Goal: Transaction & Acquisition: Obtain resource

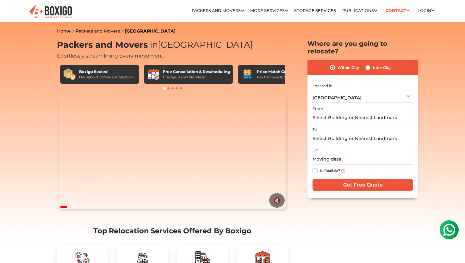
click at [337, 112] on input "text" at bounding box center [363, 117] width 101 height 11
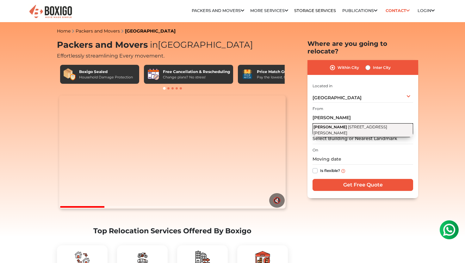
click at [350, 125] on span "[STREET_ADDRESS][PERSON_NAME]" at bounding box center [351, 130] width 74 height 11
type input "[PERSON_NAME], [STREET_ADDRESS][PERSON_NAME]"
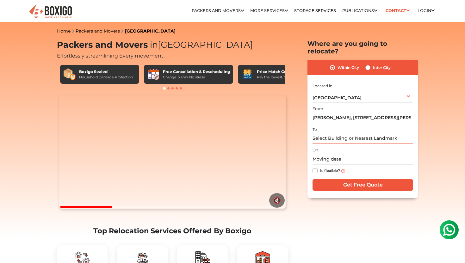
click at [331, 133] on input "text" at bounding box center [363, 138] width 101 height 11
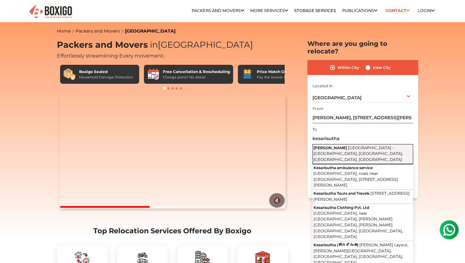
click at [352, 146] on span "[GEOGRAPHIC_DATA] - [GEOGRAPHIC_DATA], [GEOGRAPHIC_DATA], [GEOGRAPHIC_DATA], [G…" at bounding box center [359, 154] width 90 height 16
type input "Kesarisutha Brindhavanam, [GEOGRAPHIC_DATA] - [GEOGRAPHIC_DATA], [GEOGRAPHIC_DA…"
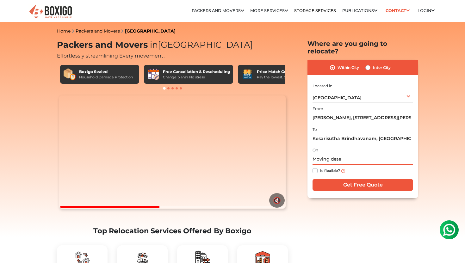
click at [330, 154] on input "text" at bounding box center [363, 159] width 101 height 11
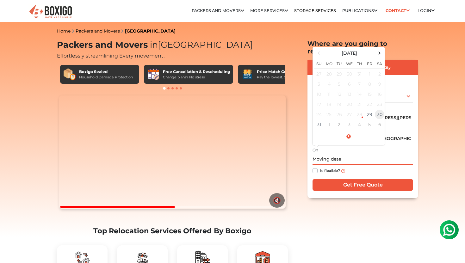
click at [381, 109] on td "30" at bounding box center [380, 114] width 10 height 10
click at [349, 154] on input "[DATE] 12:00 AM" at bounding box center [363, 159] width 101 height 11
click at [355, 154] on input "[DATE] 12:00 AM" at bounding box center [363, 159] width 101 height 11
type input "[DATE] 12:00 PM"
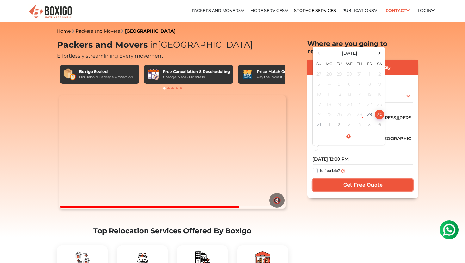
click at [354, 179] on input "Get Free Quote" at bounding box center [363, 185] width 101 height 12
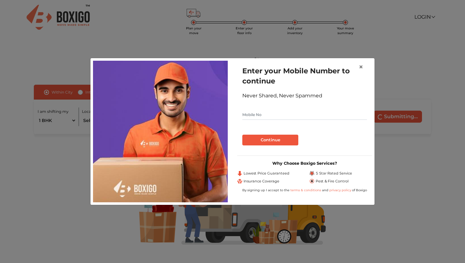
click at [264, 118] on input "text" at bounding box center [304, 115] width 125 height 10
type input "8247074519"
click at [266, 142] on button "Continue" at bounding box center [270, 140] width 56 height 11
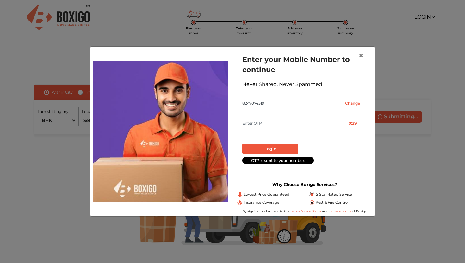
click at [271, 128] on input "text" at bounding box center [290, 123] width 96 height 10
type input "1095"
click at [281, 145] on button "Login" at bounding box center [270, 149] width 56 height 11
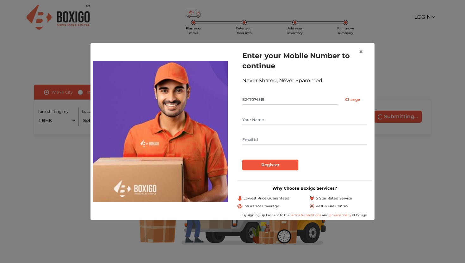
click at [258, 119] on input "text" at bounding box center [304, 120] width 125 height 10
type input "Ashritha Narsin"
type input "narsinashritha02@gmail.com"
click at [260, 165] on input "Register" at bounding box center [270, 165] width 56 height 11
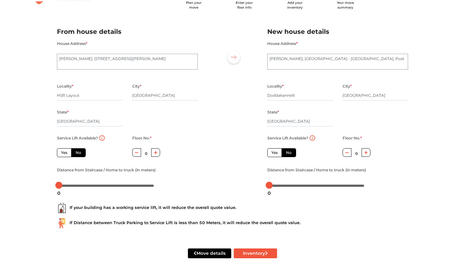
scroll to position [37, 0]
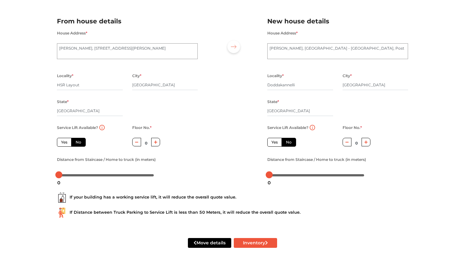
click at [155, 144] on button "button" at bounding box center [155, 142] width 9 height 9
type input "3"
drag, startPoint x: 57, startPoint y: 177, endPoint x: 106, endPoint y: 178, distance: 49.4
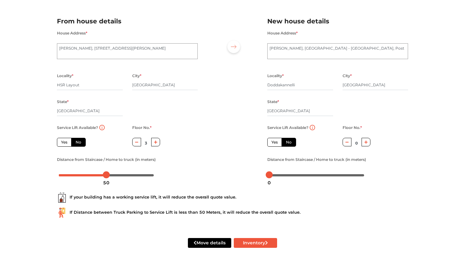
click at [106, 178] on div "50" at bounding box center [106, 182] width 11 height 11
click at [66, 146] on label "Yes" at bounding box center [64, 142] width 15 height 9
click at [65, 144] on input "Yes" at bounding box center [63, 142] width 4 height 4
radio input "true"
type input "0"
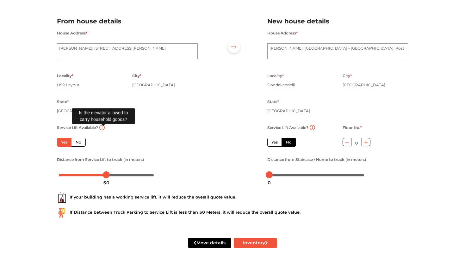
click at [104, 128] on img at bounding box center [101, 127] width 5 height 5
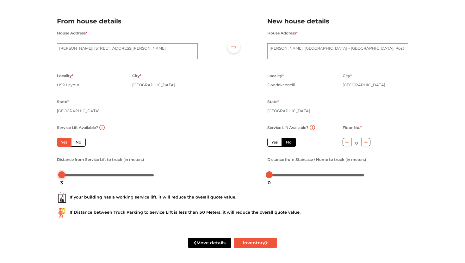
drag, startPoint x: 107, startPoint y: 174, endPoint x: 58, endPoint y: 177, distance: 49.1
click at [58, 177] on body "Plan your move Enter your floor info Add your inventory Your move summary My Mo…" at bounding box center [232, 95] width 465 height 263
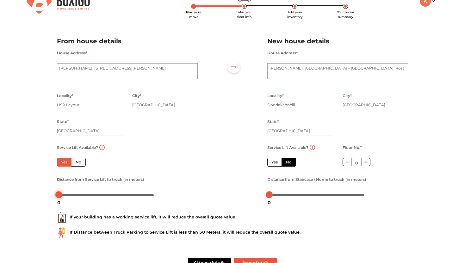
scroll to position [0, 0]
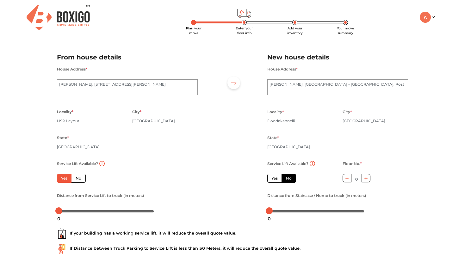
click at [295, 123] on input "Doddakannelli" at bounding box center [300, 121] width 66 height 10
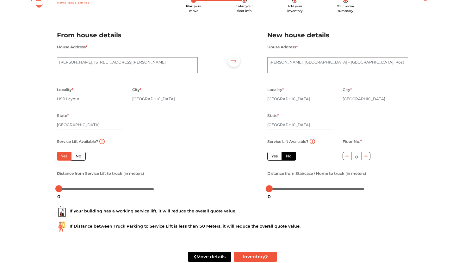
scroll to position [37, 0]
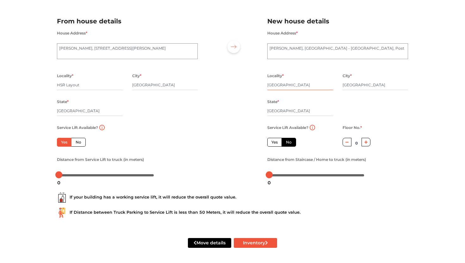
type input "Sarjapur"
click at [274, 138] on label "Yes" at bounding box center [274, 142] width 15 height 9
click at [274, 140] on input "Yes" at bounding box center [273, 142] width 4 height 4
radio input "false"
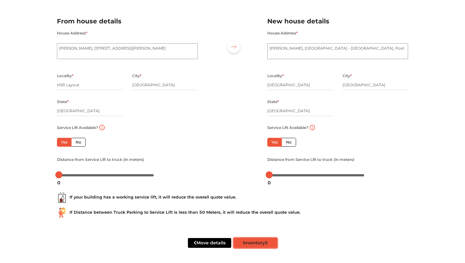
click at [253, 246] on button "Inventory" at bounding box center [255, 243] width 43 height 10
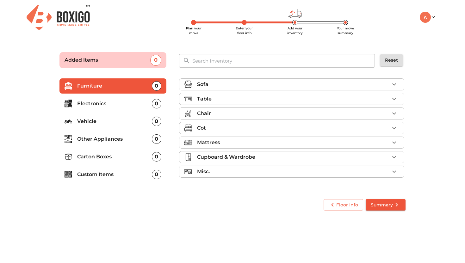
click at [230, 128] on div "Cot" at bounding box center [293, 128] width 192 height 8
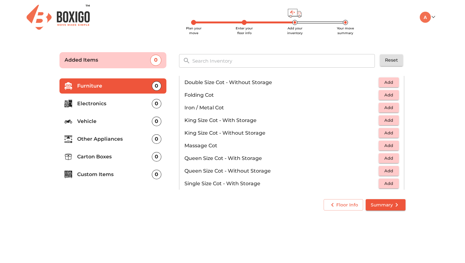
scroll to position [142, 0]
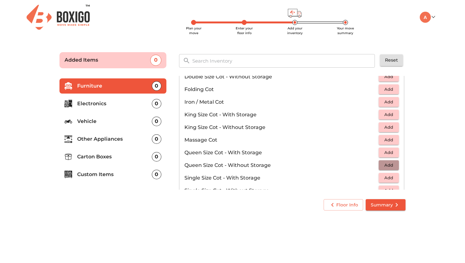
click at [386, 165] on span "Add" at bounding box center [389, 165] width 14 height 7
click at [416, 133] on main "Plan your move Enter your floor info Add your inventory Your move summary Added…" at bounding box center [232, 130] width 465 height 174
click at [322, 90] on p "Folding Cot" at bounding box center [281, 90] width 194 height 8
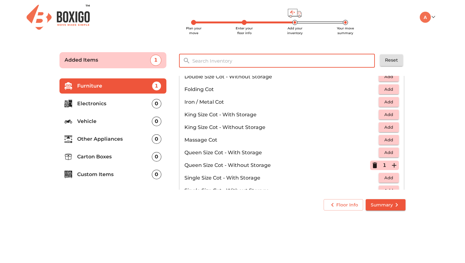
click at [281, 58] on input "text" at bounding box center [284, 61] width 191 height 14
click at [143, 90] on li "Furniture 1" at bounding box center [112, 85] width 107 height 15
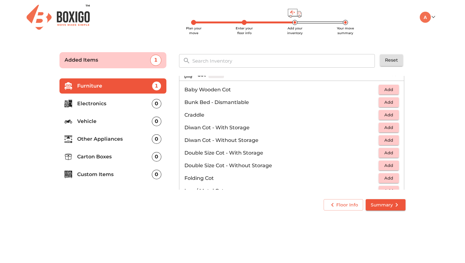
scroll to position [0, 0]
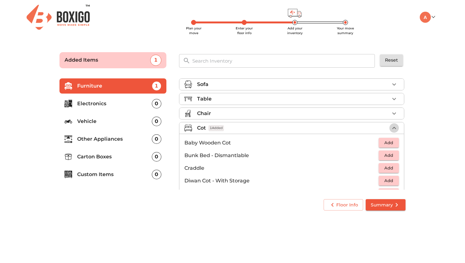
click at [395, 130] on icon "button" at bounding box center [394, 128] width 8 height 8
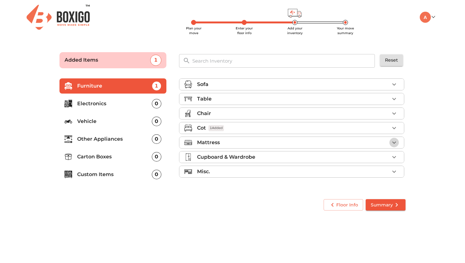
click at [395, 143] on icon "button" at bounding box center [394, 143] width 8 height 8
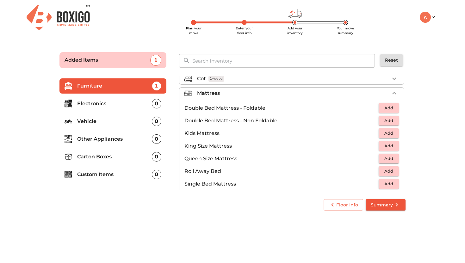
scroll to position [56, 0]
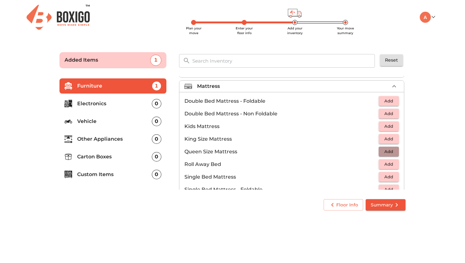
click at [387, 152] on span "Add" at bounding box center [389, 151] width 14 height 7
click at [395, 87] on icon "button" at bounding box center [394, 86] width 4 height 2
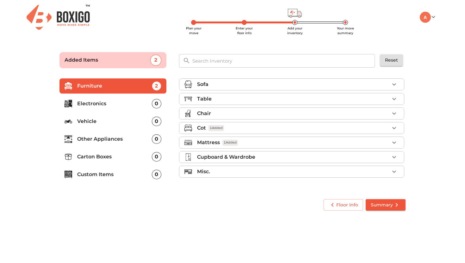
scroll to position [0, 0]
click at [293, 171] on div "Misc." at bounding box center [293, 172] width 192 height 8
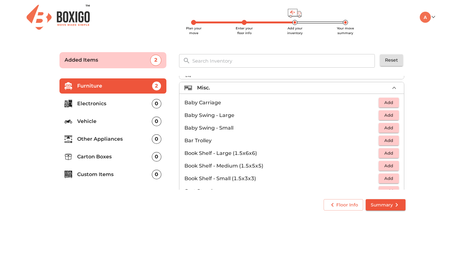
scroll to position [69, 0]
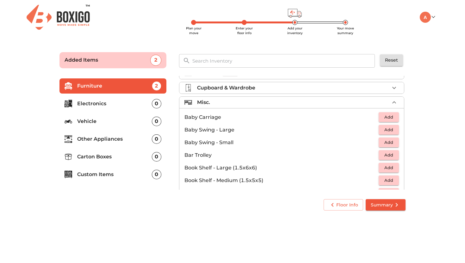
click at [392, 103] on icon "button" at bounding box center [394, 103] width 8 height 8
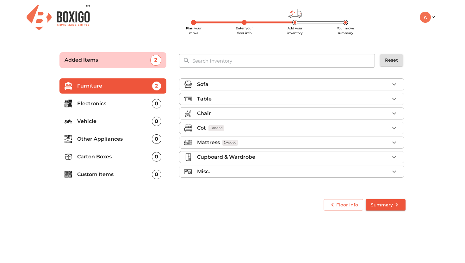
scroll to position [0, 0]
click at [130, 103] on p "Electronics" at bounding box center [114, 104] width 75 height 8
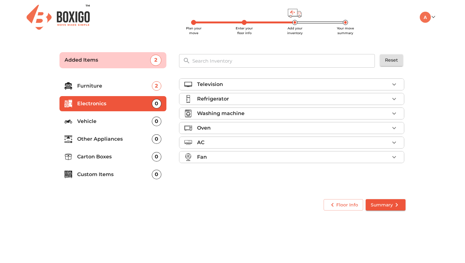
click at [325, 98] on div "Refrigerator" at bounding box center [293, 99] width 192 height 8
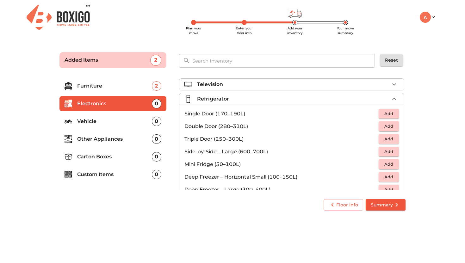
click at [392, 115] on span "Add" at bounding box center [389, 113] width 14 height 7
click at [393, 100] on icon "button" at bounding box center [394, 99] width 8 height 8
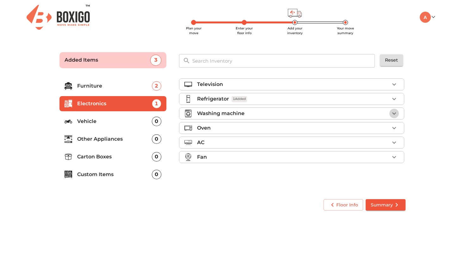
click at [394, 113] on icon "button" at bounding box center [394, 113] width 4 height 2
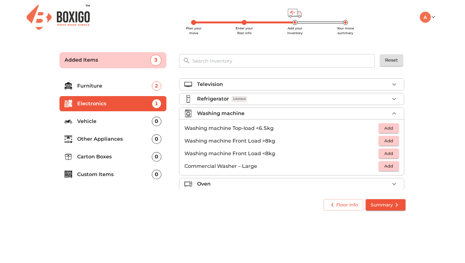
click at [387, 129] on span "Add" at bounding box center [389, 128] width 14 height 7
click at [393, 114] on icon "button" at bounding box center [394, 114] width 8 height 8
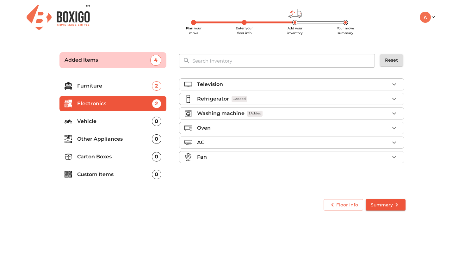
click at [117, 176] on p "Custom Items" at bounding box center [114, 175] width 75 height 8
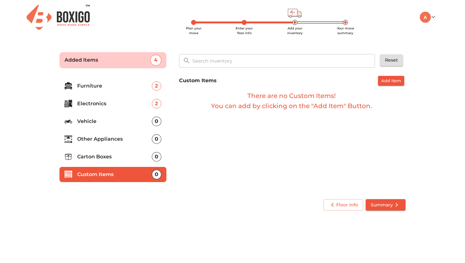
click at [104, 140] on p "Other Appliances" at bounding box center [114, 139] width 75 height 8
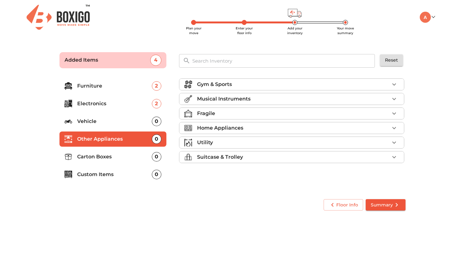
click at [261, 140] on div "Utility" at bounding box center [293, 143] width 192 height 8
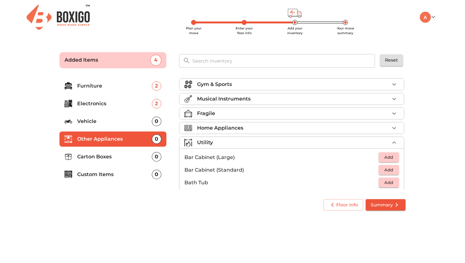
click at [252, 128] on div "Home Appliances" at bounding box center [293, 128] width 192 height 8
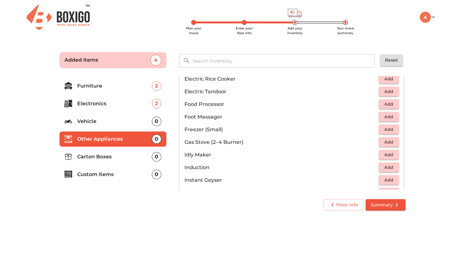
scroll to position [222, 0]
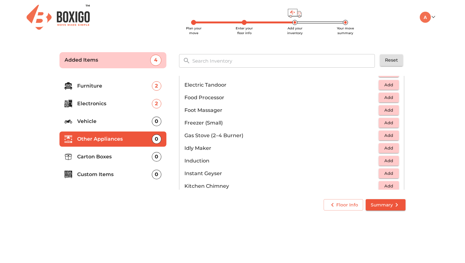
click at [225, 137] on p "Gas Stove (2–4 Burner)" at bounding box center [281, 136] width 194 height 8
click at [392, 136] on span "Add" at bounding box center [389, 135] width 14 height 7
click at [385, 204] on span "Summary" at bounding box center [386, 205] width 30 height 8
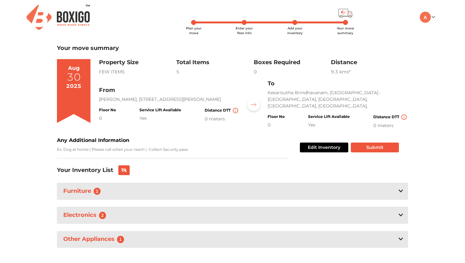
scroll to position [7, 0]
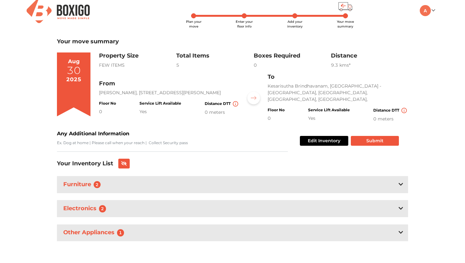
click at [265, 181] on div "Furniture 2" at bounding box center [232, 184] width 351 height 17
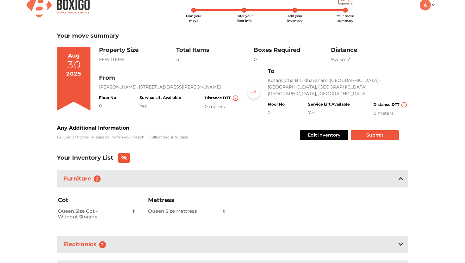
scroll to position [0, 0]
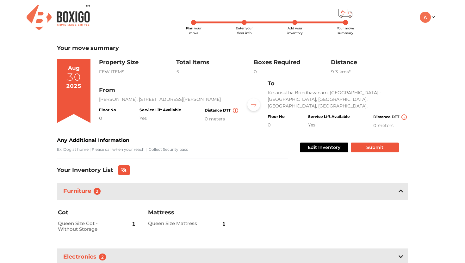
click at [245, 26] on span "Enter your floor info" at bounding box center [244, 30] width 17 height 9
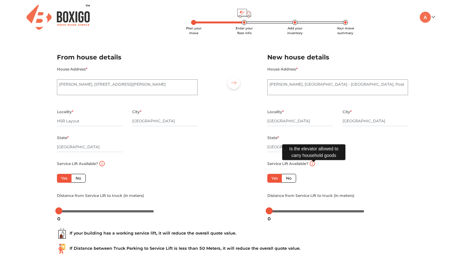
click at [314, 165] on img at bounding box center [312, 163] width 5 height 5
click at [274, 180] on label "Yes" at bounding box center [274, 178] width 15 height 9
click at [274, 180] on input "Yes" at bounding box center [273, 178] width 4 height 4
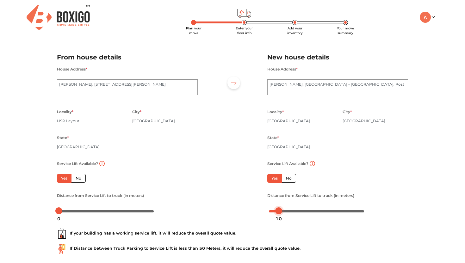
drag, startPoint x: 269, startPoint y: 213, endPoint x: 278, endPoint y: 213, distance: 9.5
click at [278, 213] on div at bounding box center [278, 211] width 7 height 7
drag, startPoint x: 58, startPoint y: 212, endPoint x: 67, endPoint y: 212, distance: 9.2
click at [67, 212] on div at bounding box center [68, 211] width 7 height 7
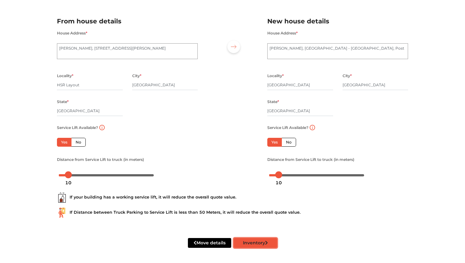
click at [264, 245] on button "Inventory" at bounding box center [255, 243] width 43 height 10
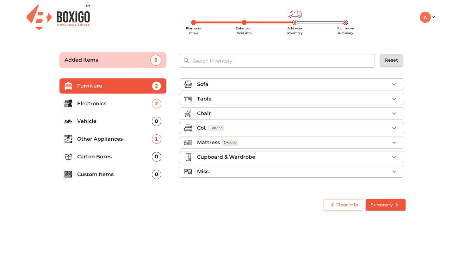
click at [394, 205] on icon "submit" at bounding box center [397, 205] width 8 height 8
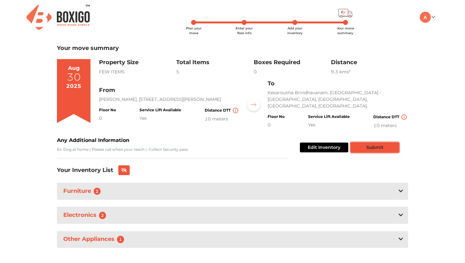
click at [374, 145] on button "Submit" at bounding box center [375, 148] width 48 height 10
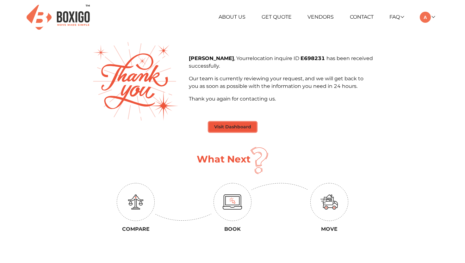
click at [246, 127] on button "Visit Dashboard" at bounding box center [233, 127] width 48 height 10
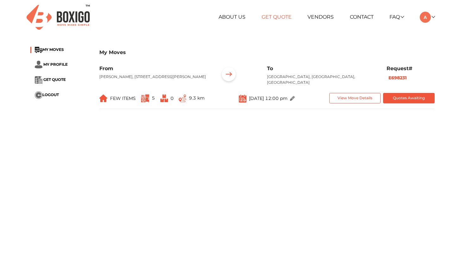
click at [282, 18] on link "Get Quote" at bounding box center [277, 17] width 30 height 6
